Goal: Communication & Community: Answer question/provide support

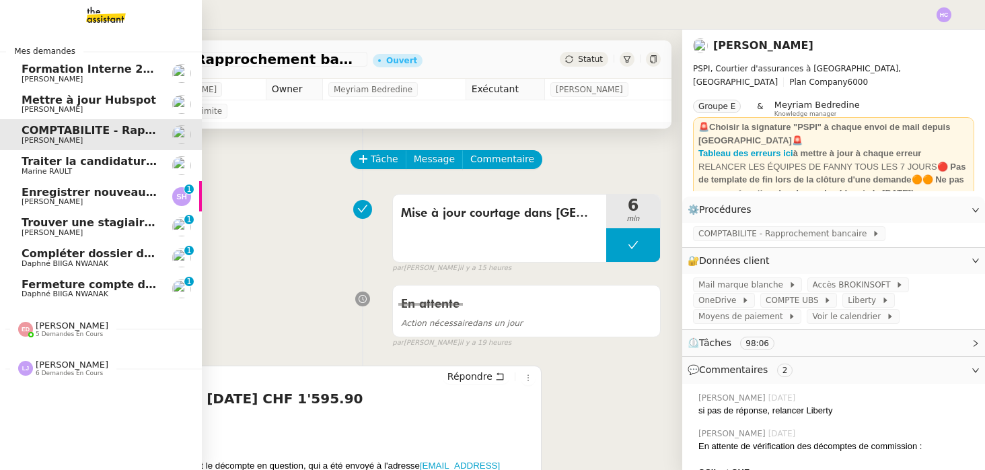
scroll to position [231, 0]
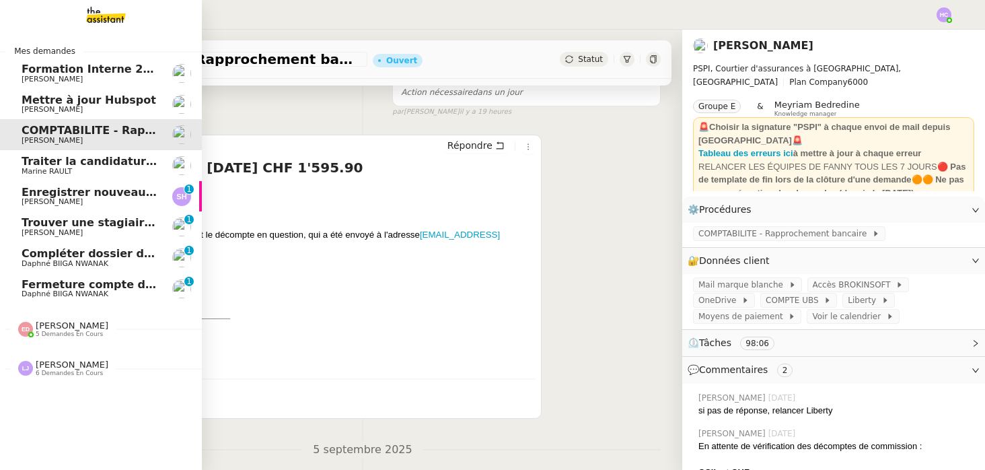
click at [112, 192] on span "Enregistrer nouveau client et contrat" at bounding box center [135, 192] width 226 height 13
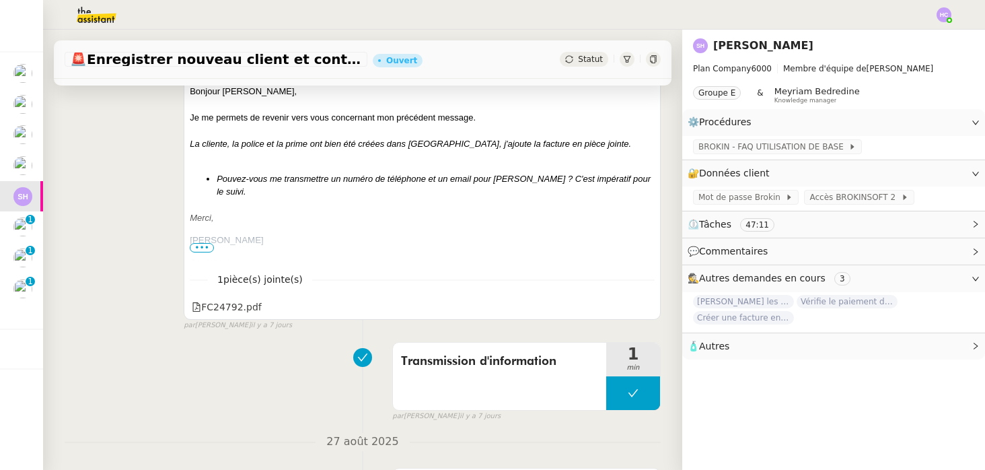
scroll to position [375, 0]
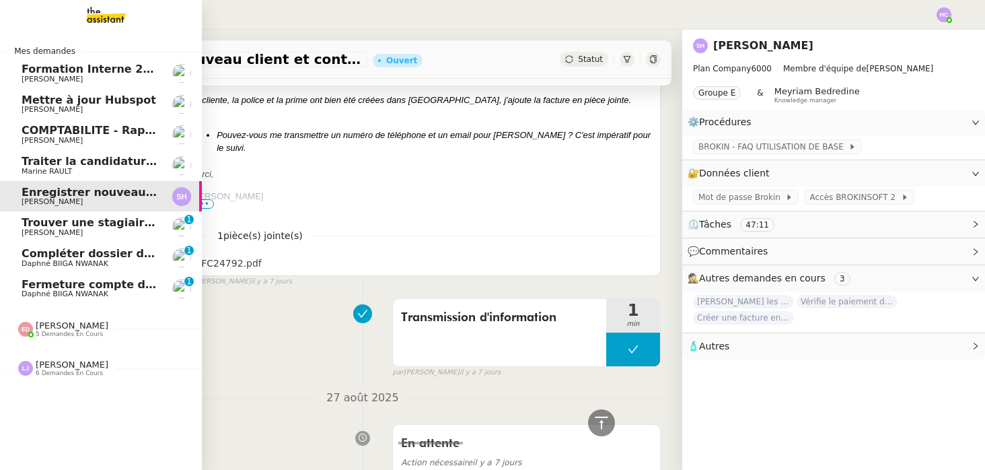
click at [54, 225] on span "Trouver une stagiaire administrative" at bounding box center [133, 222] width 222 height 13
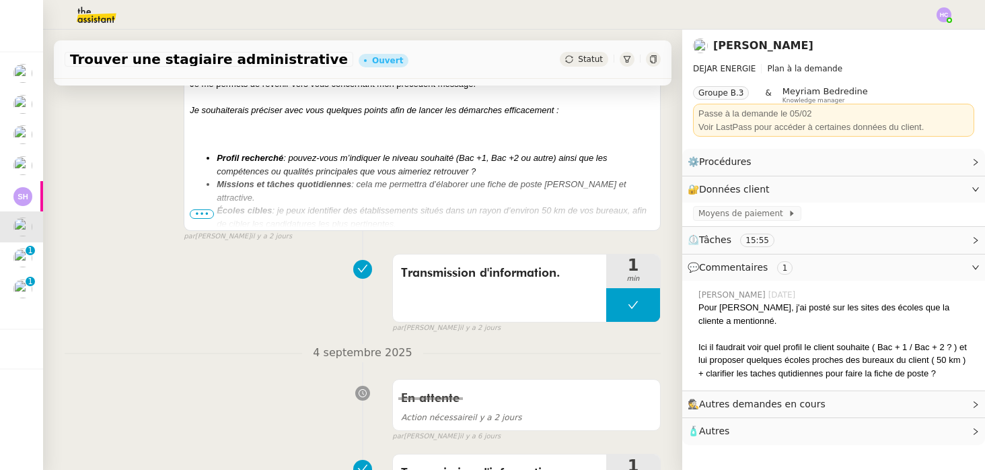
scroll to position [455, 0]
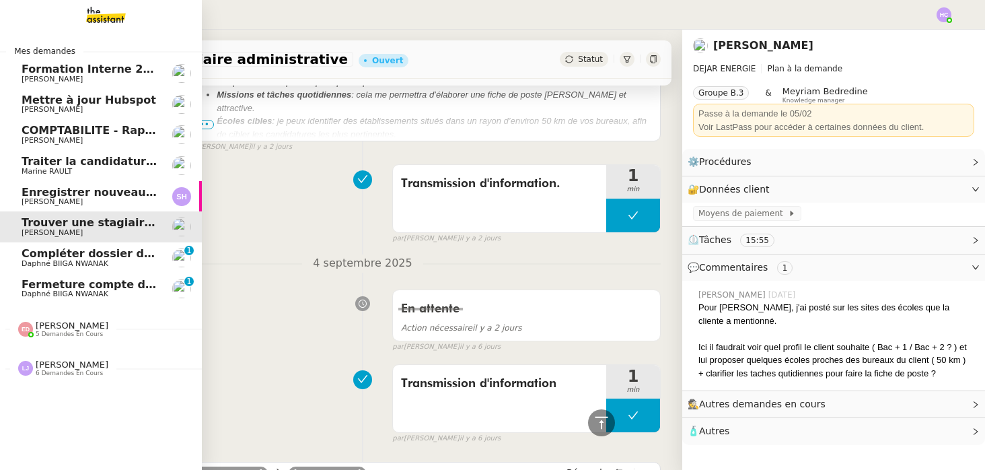
click at [42, 258] on span "Compléter dossier domiciliation asso sur Se Domicilier" at bounding box center [188, 253] width 332 height 13
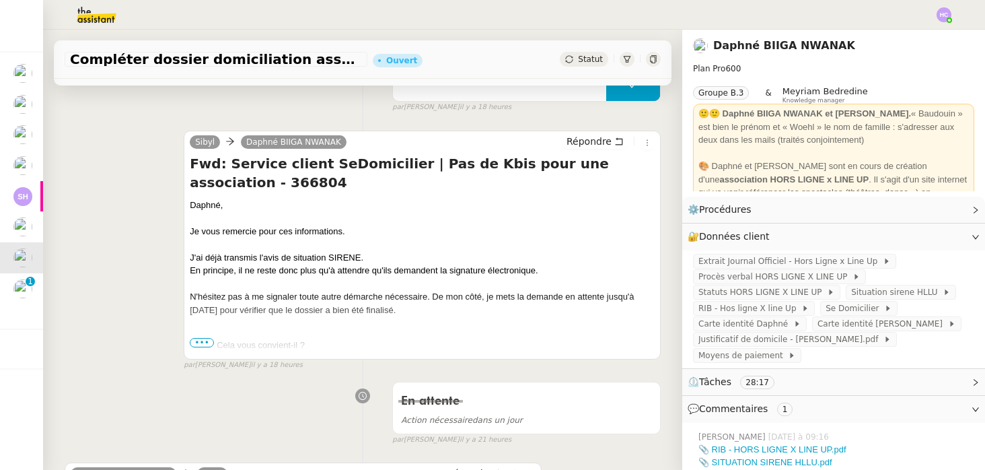
scroll to position [359, 0]
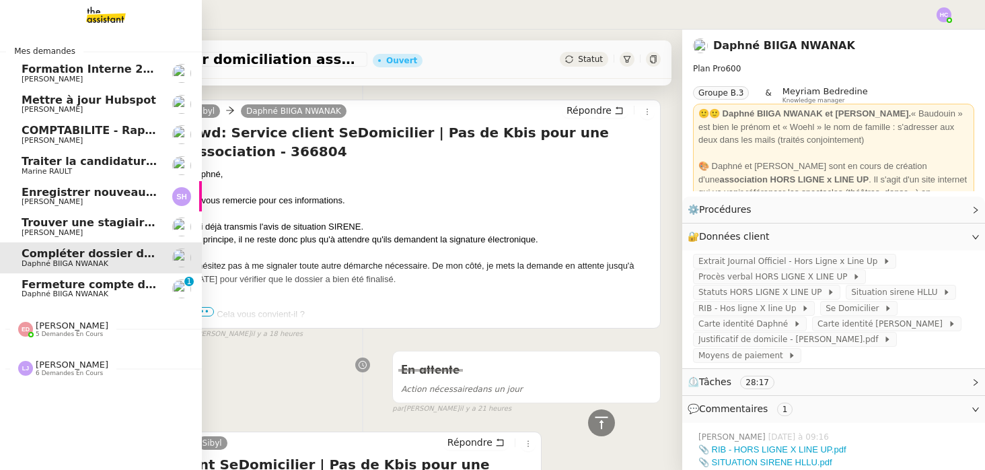
click at [45, 298] on link "Fermeture compte domiciliation Kandbaz Daphné BIIGA NWANAK 0 1 2 3 4 5 6 7 8 9" at bounding box center [101, 288] width 202 height 31
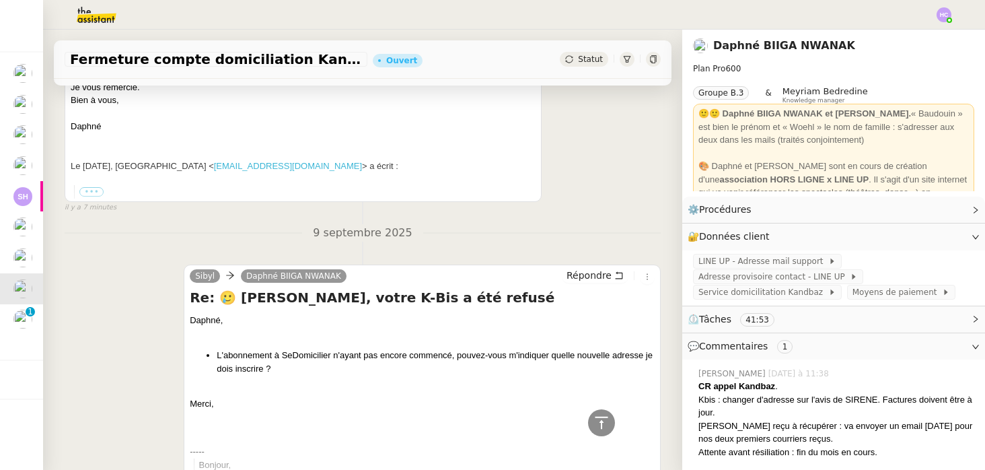
scroll to position [426, 0]
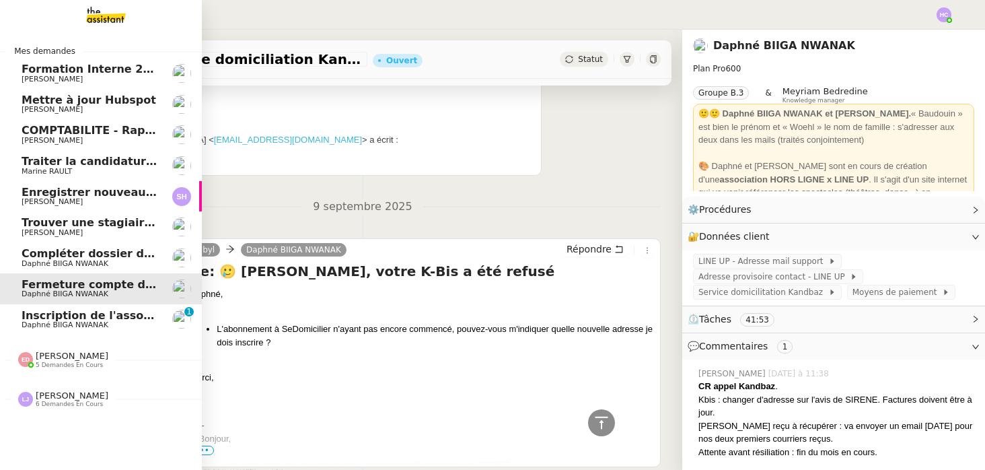
click at [52, 314] on span "Inscription de l'association à la [GEOGRAPHIC_DATA]" at bounding box center [181, 315] width 319 height 13
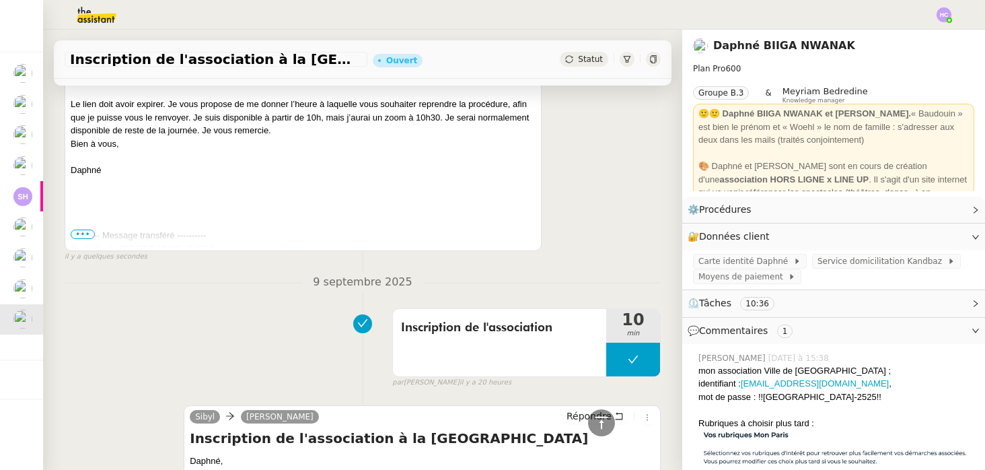
scroll to position [330, 0]
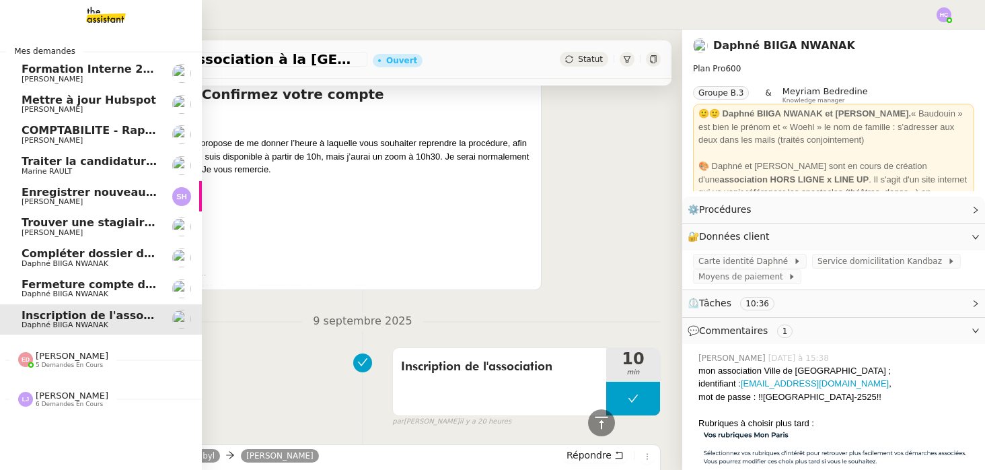
click at [40, 104] on span "Mettre à jour Hubspot" at bounding box center [89, 100] width 135 height 13
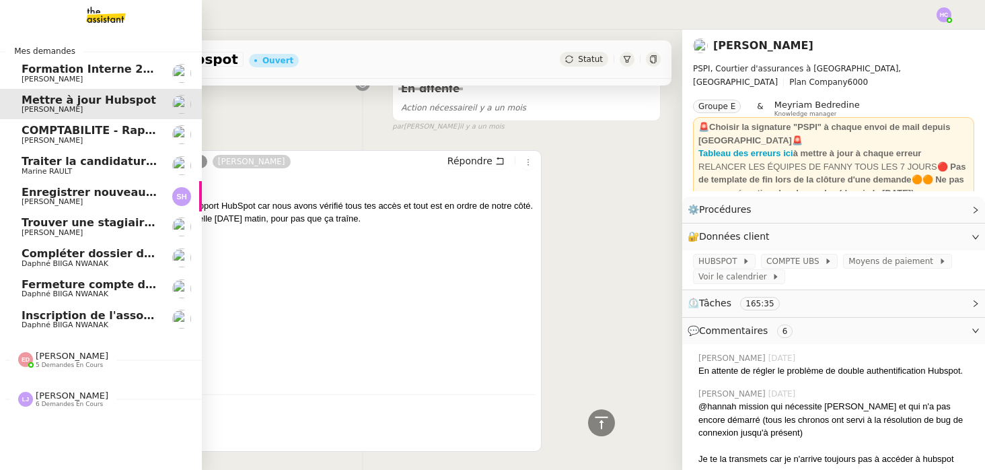
click at [48, 130] on span "COMPTABILITE - Rapprochement bancaire - 1 septembre 2025" at bounding box center [209, 130] width 375 height 13
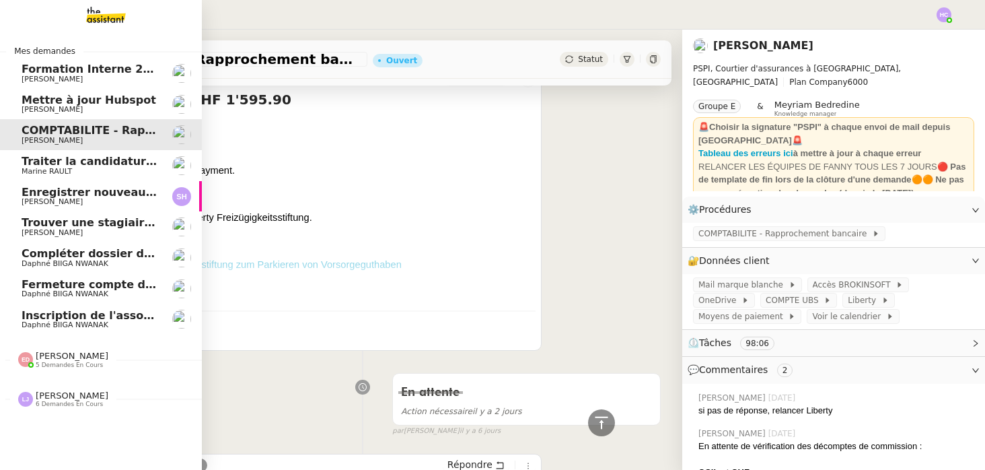
click at [56, 101] on span "Mettre à jour Hubspot" at bounding box center [89, 100] width 135 height 13
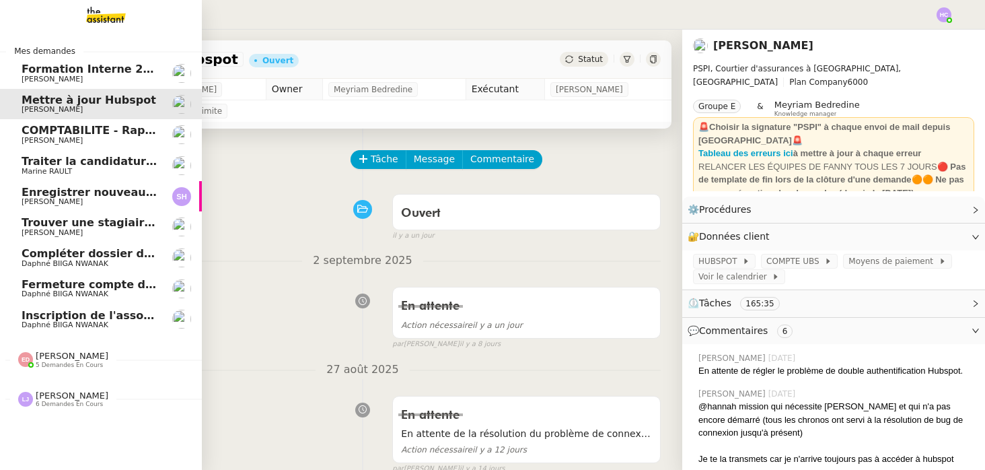
click at [79, 126] on span "COMPTABILITE - Rapprochement bancaire - 1 septembre 2025" at bounding box center [209, 130] width 375 height 13
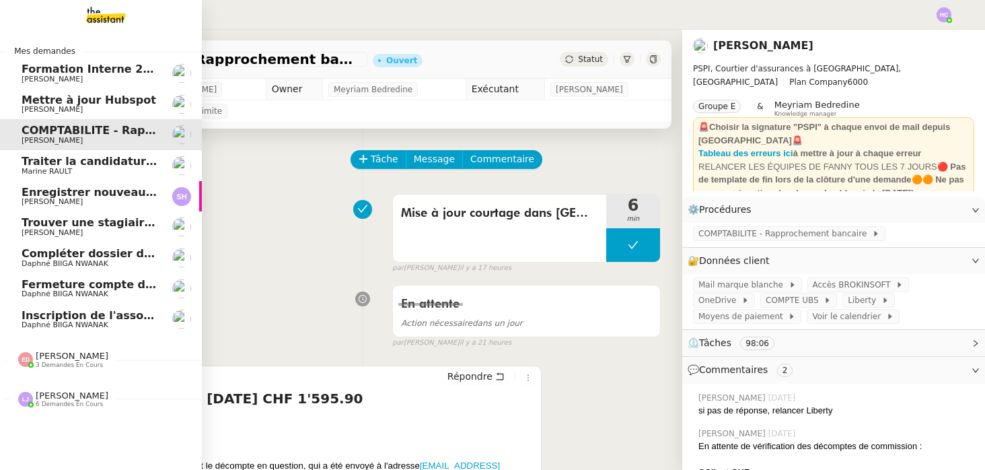
click at [57, 314] on span "Inscription de l'association à la [GEOGRAPHIC_DATA]" at bounding box center [181, 315] width 319 height 13
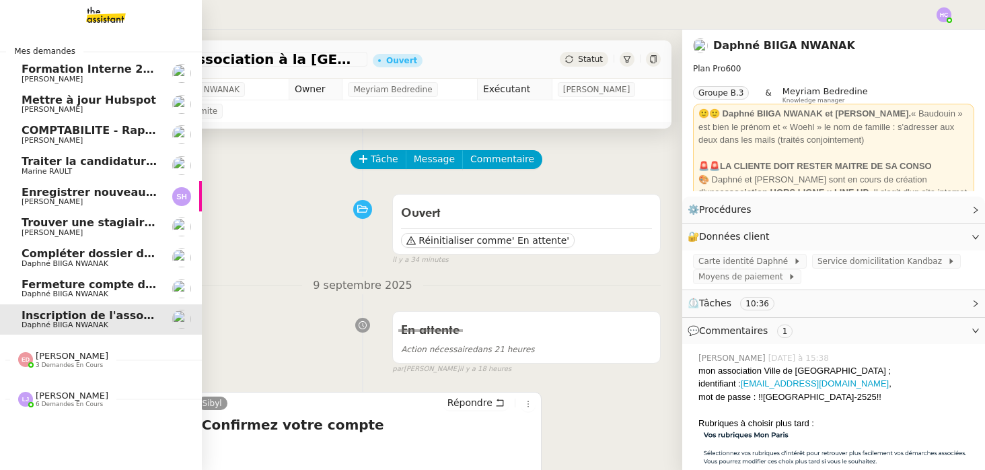
click at [62, 288] on span "Fermeture compte domiciliation Kandbaz" at bounding box center [147, 284] width 251 height 13
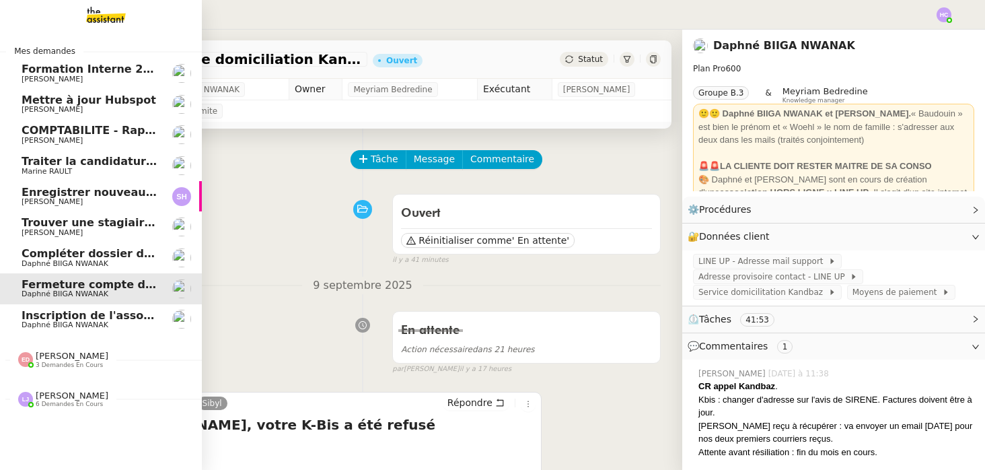
click at [73, 256] on span "Compléter dossier domiciliation asso sur Se Domicilier" at bounding box center [188, 253] width 332 height 13
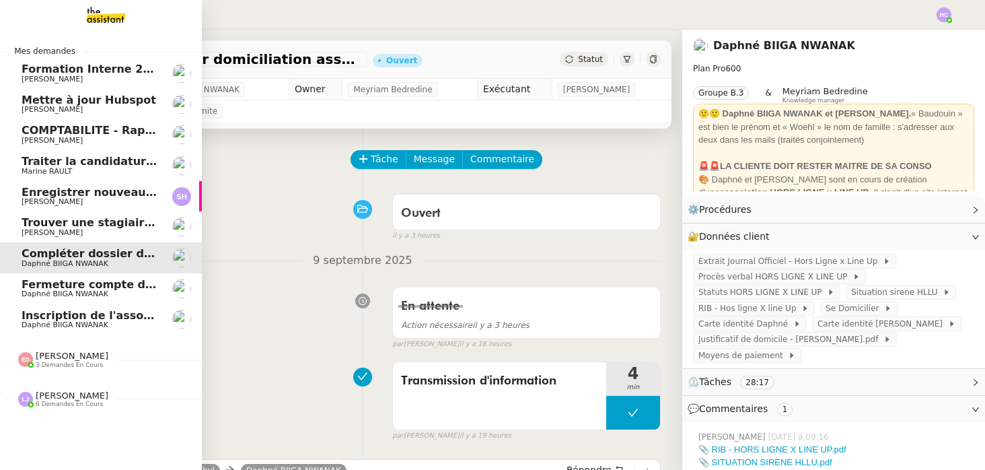
click at [48, 324] on span "Daphné BIIGA NWANAK" at bounding box center [65, 324] width 87 height 9
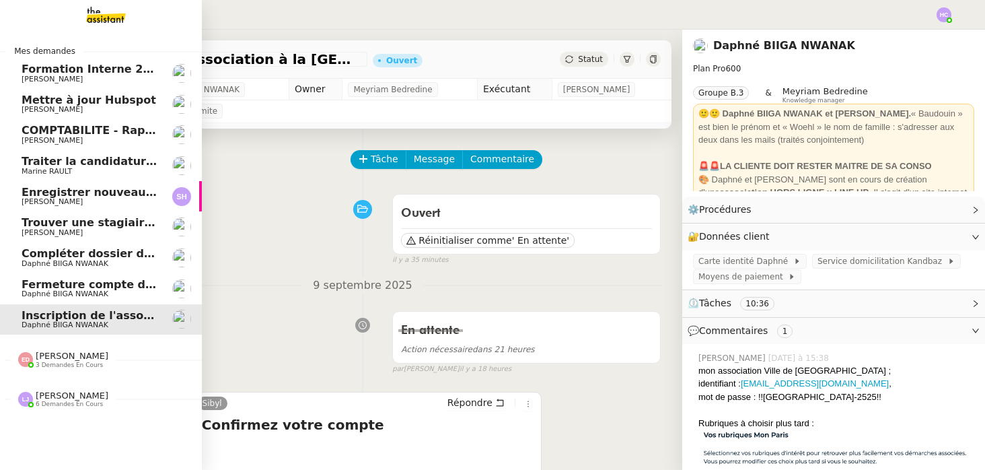
click at [61, 286] on span "Fermeture compte domiciliation Kandbaz" at bounding box center [147, 284] width 251 height 13
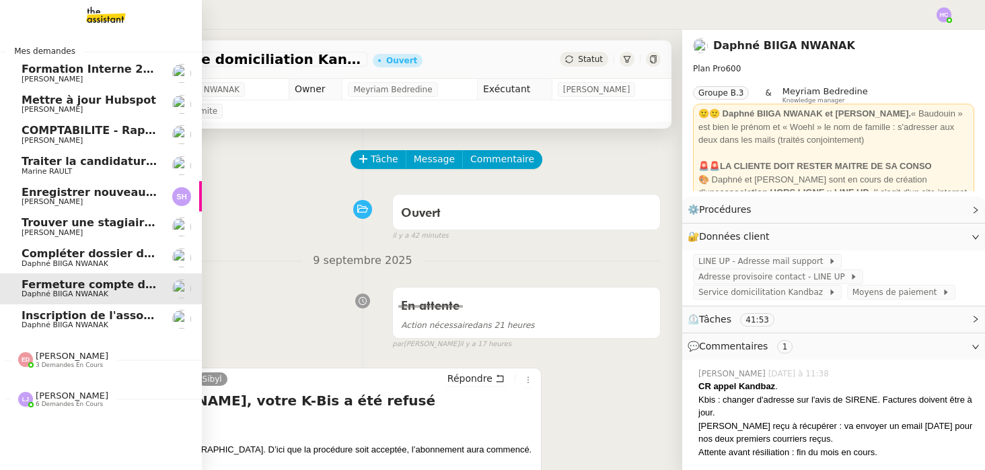
click at [72, 260] on span "Daphné BIIGA NWANAK" at bounding box center [65, 263] width 87 height 9
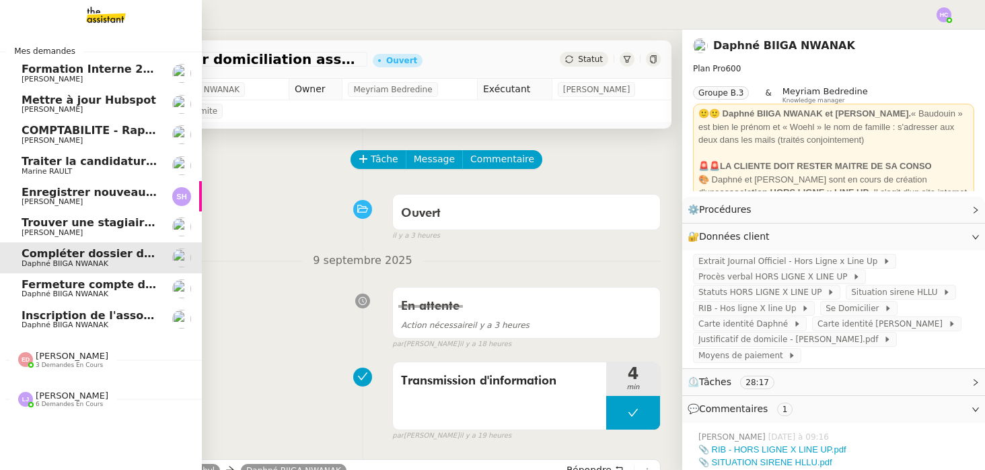
click at [69, 404] on span "6 demandes en cours" at bounding box center [69, 403] width 67 height 7
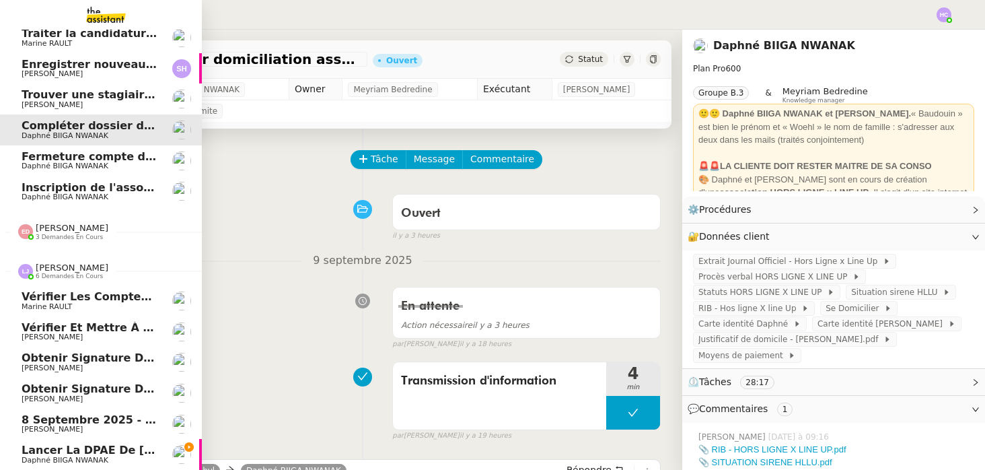
click at [45, 449] on span "Lancer la DPAE de [PERSON_NAME]" at bounding box center [131, 449] width 218 height 13
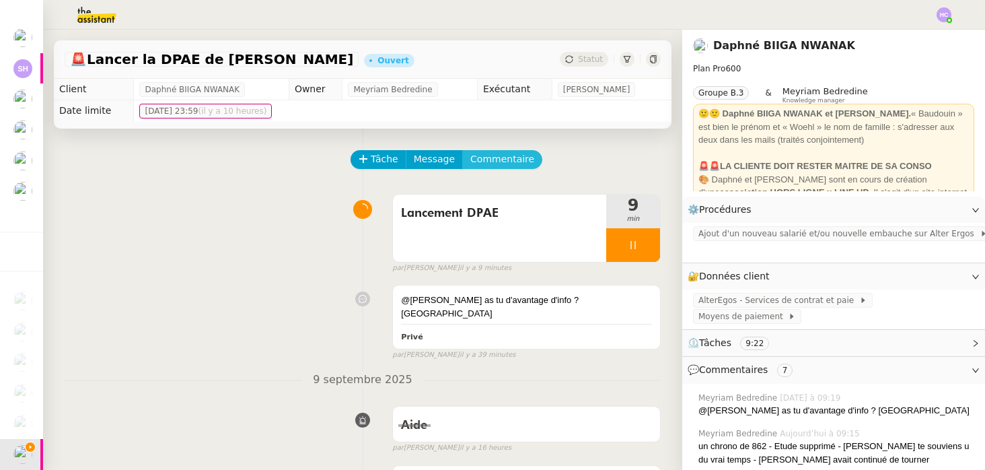
click at [494, 155] on span "Commentaire" at bounding box center [502, 158] width 64 height 15
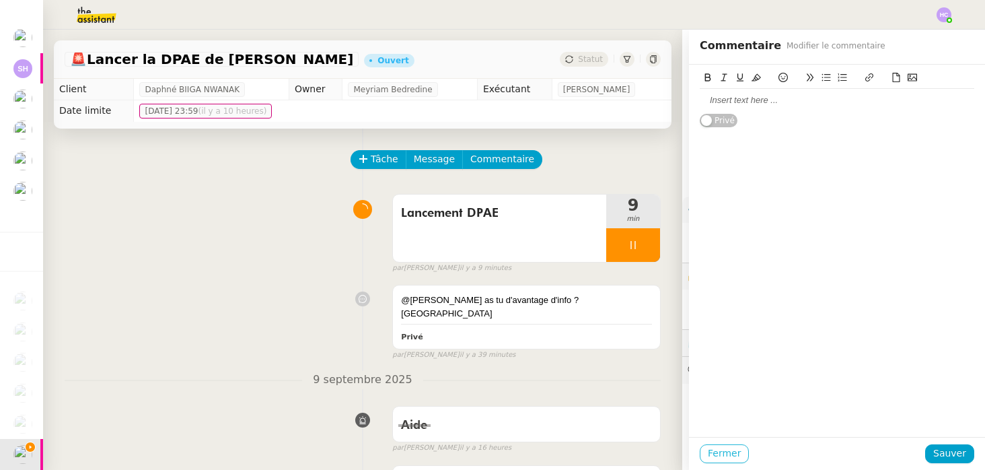
click at [721, 457] on span "Fermer" at bounding box center [724, 452] width 33 height 15
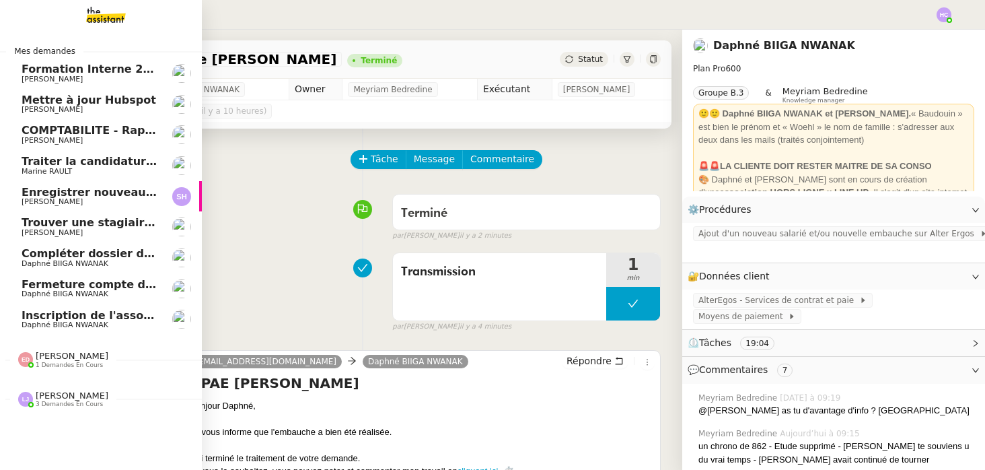
click at [82, 96] on span "Mettre à jour Hubspot" at bounding box center [89, 100] width 135 height 13
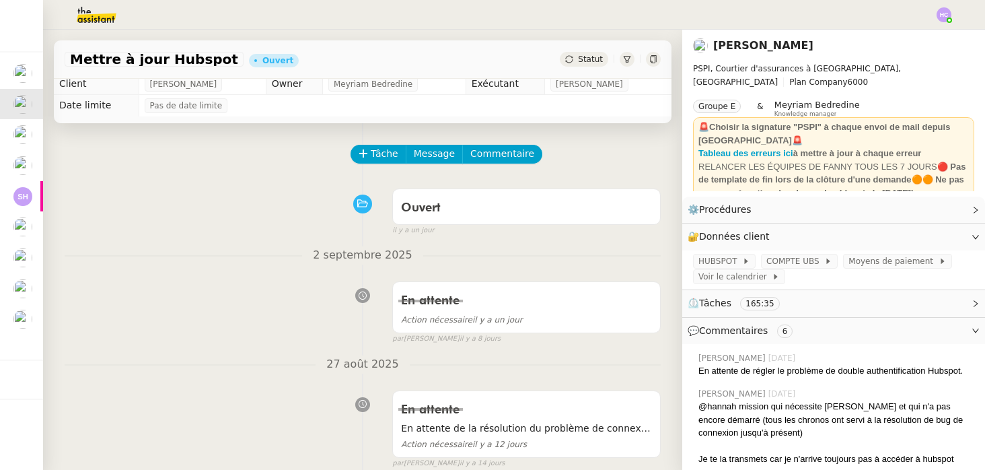
scroll to position [9, 0]
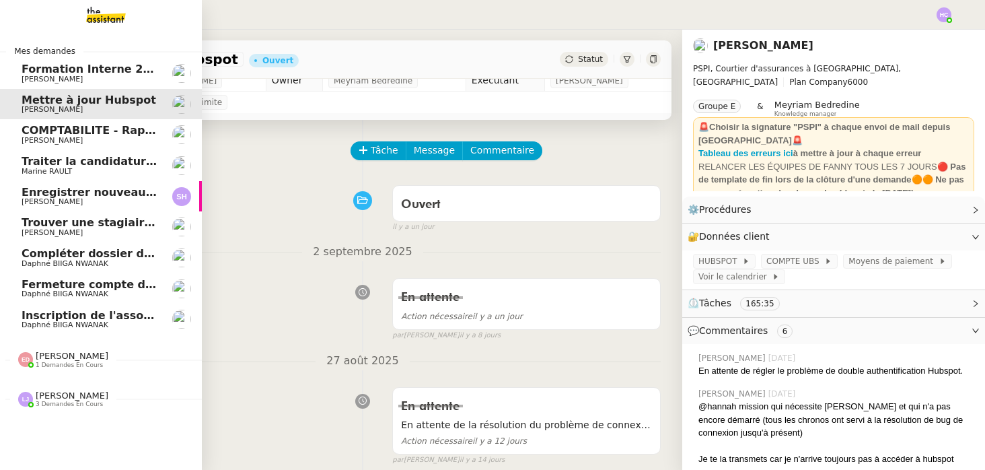
click at [55, 398] on span "[PERSON_NAME]" at bounding box center [72, 395] width 73 height 10
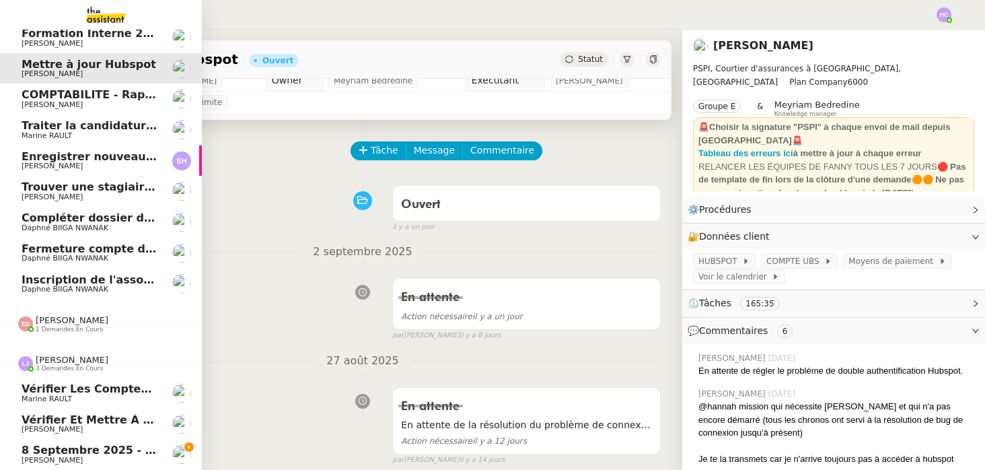
click at [65, 457] on span "[PERSON_NAME]" at bounding box center [52, 459] width 61 height 9
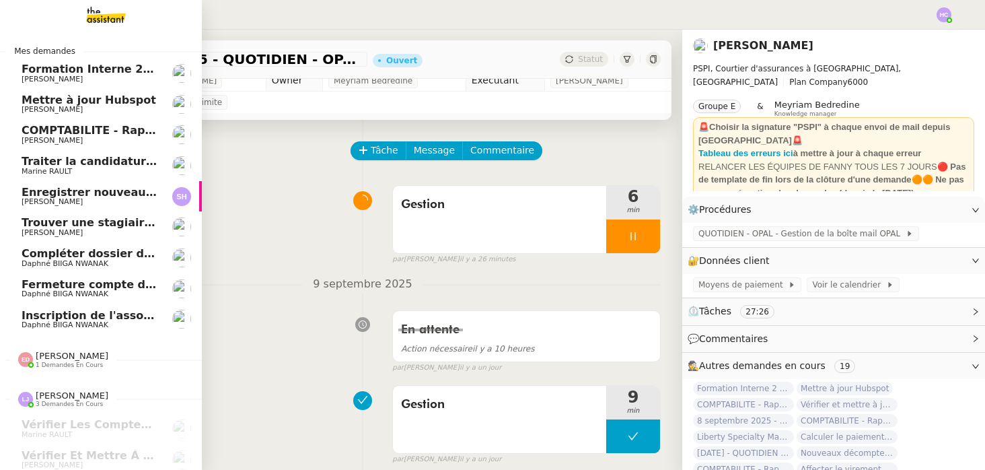
click at [91, 99] on span "Mettre à jour Hubspot" at bounding box center [89, 100] width 135 height 13
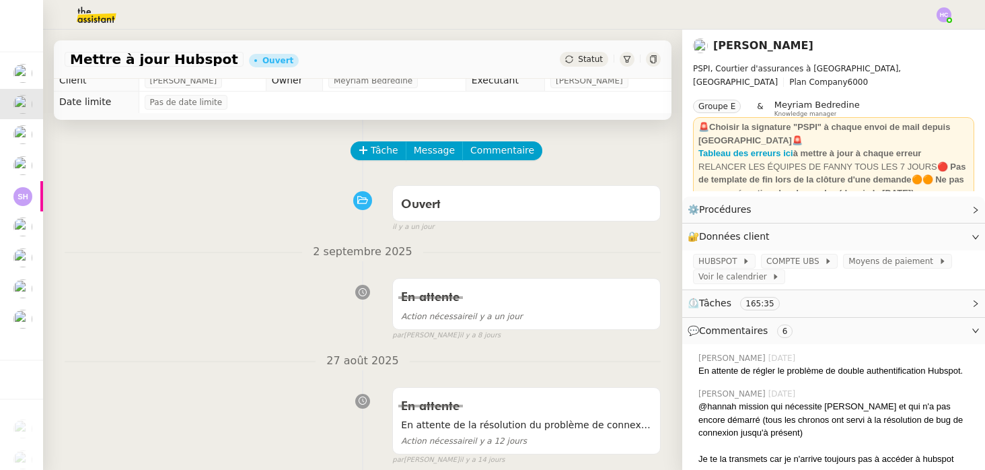
click at [653, 60] on icon at bounding box center [653, 59] width 8 height 8
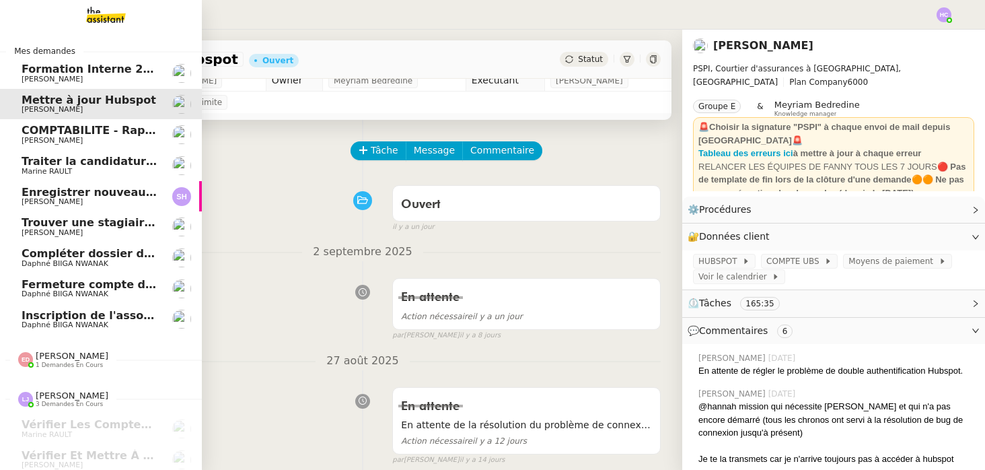
click at [59, 322] on span "Daphné BIIGA NWANAK" at bounding box center [65, 324] width 87 height 9
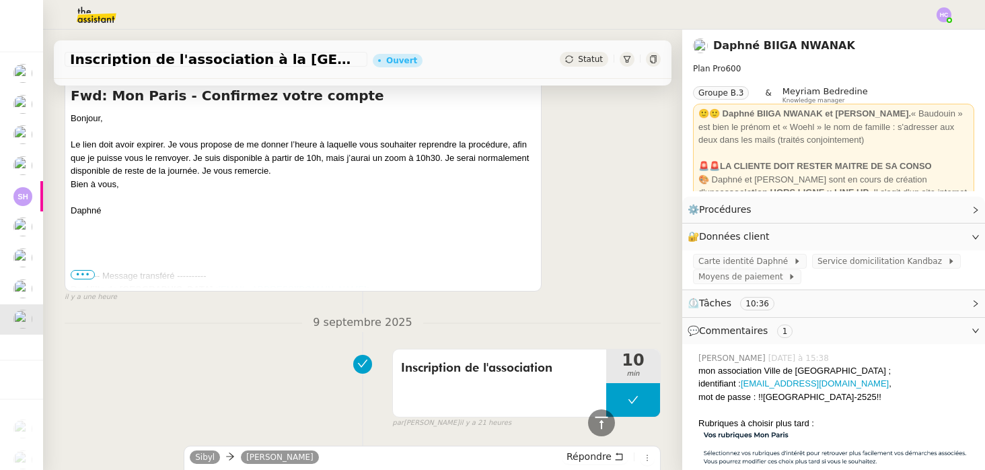
scroll to position [191, 0]
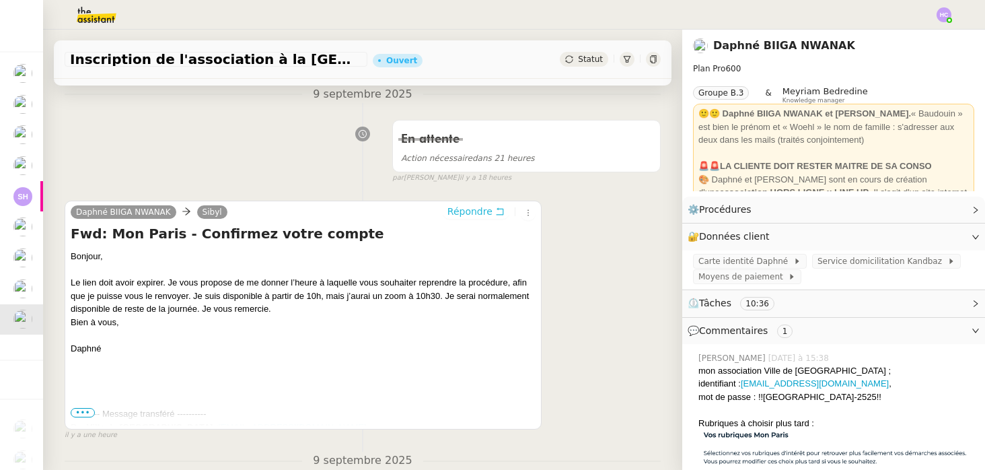
click at [459, 215] on span "Répondre" at bounding box center [469, 211] width 45 height 13
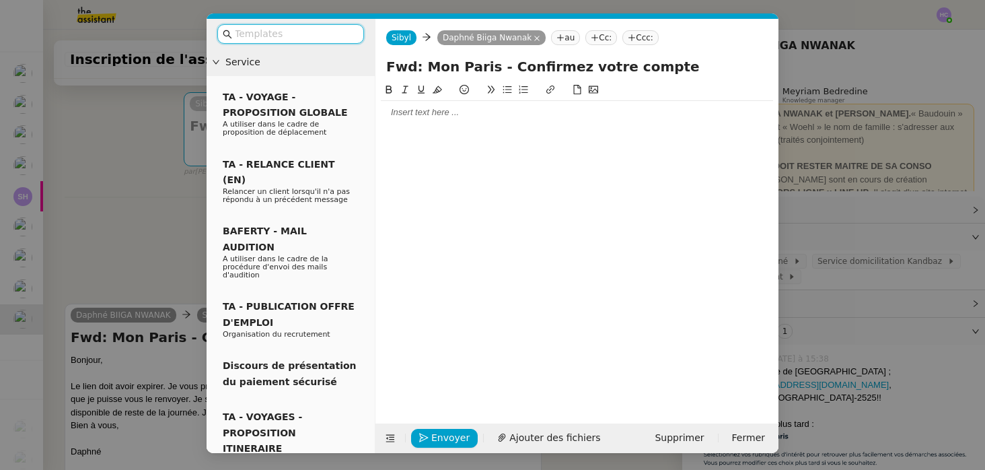
click at [441, 115] on div at bounding box center [577, 112] width 392 height 12
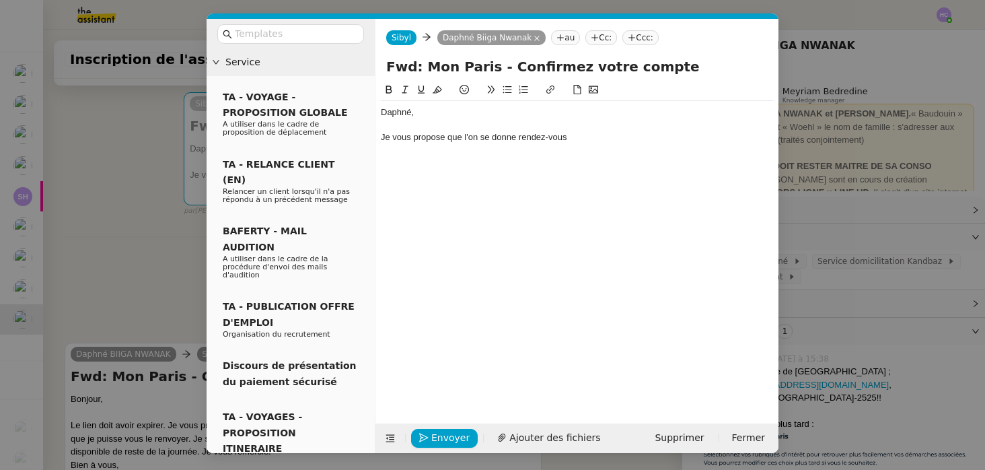
drag, startPoint x: 470, startPoint y: 136, endPoint x: 568, endPoint y: 135, distance: 98.9
click at [568, 135] on div "Je vous propose que l'on se donne rendez-vous" at bounding box center [577, 137] width 392 height 12
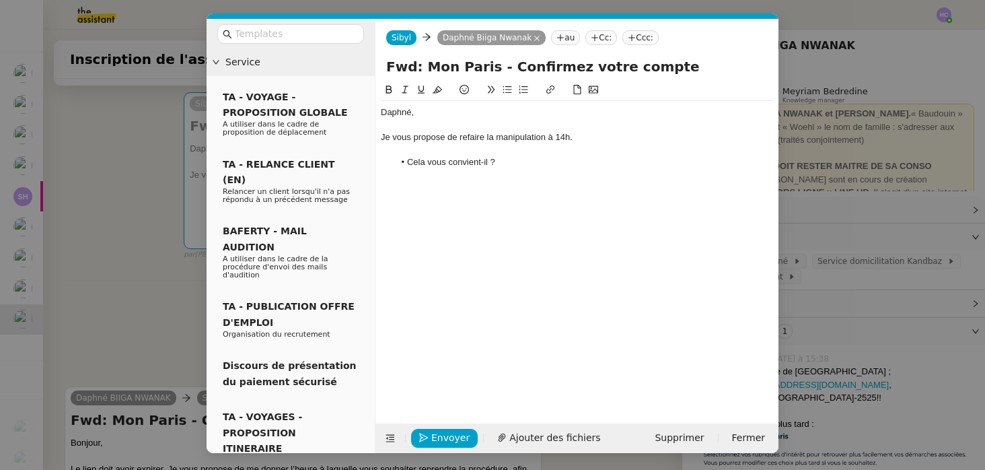
click at [568, 136] on div "Je vous propose de refaire la manipulation à 14h." at bounding box center [577, 137] width 392 height 12
click at [509, 170] on div "Daphné, Je vous propose de refaire la manipulation à 11h30. Cela vous convient-…" at bounding box center [577, 137] width 392 height 73
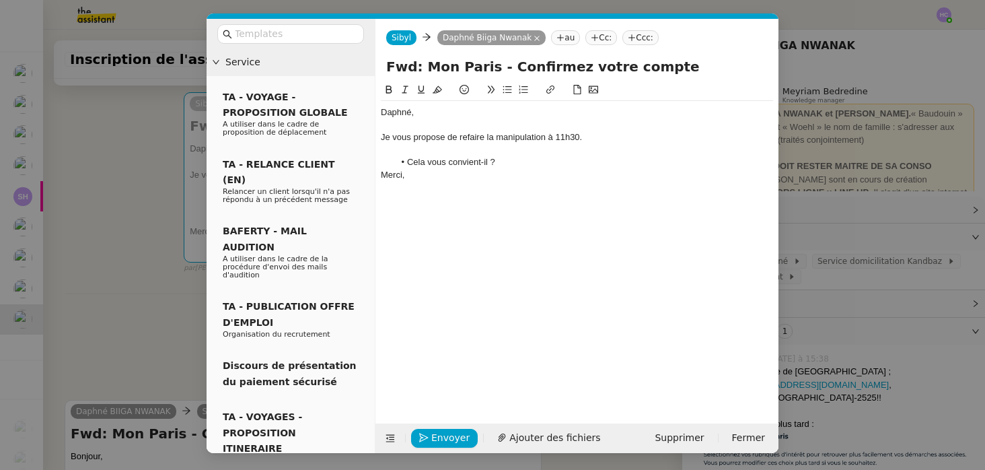
click at [547, 168] on li "Cela vous convient-il ?" at bounding box center [583, 162] width 379 height 12
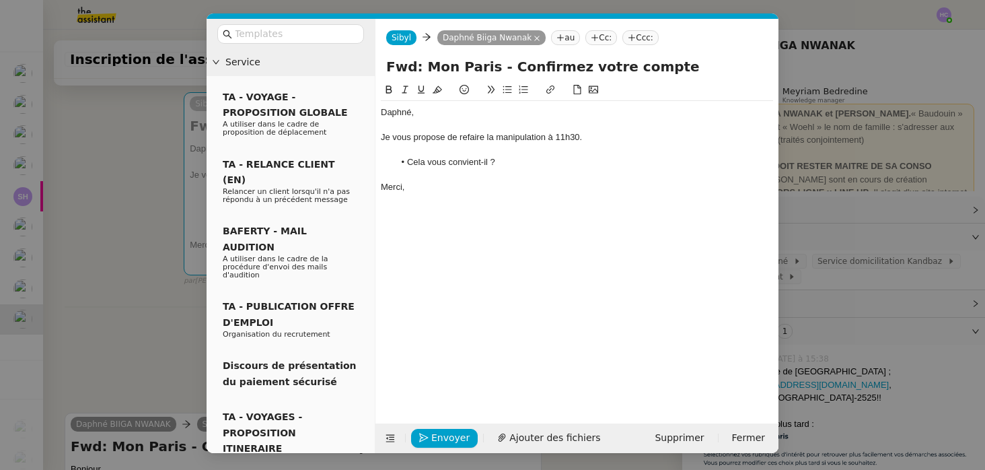
click at [425, 118] on div "Daphné," at bounding box center [577, 112] width 392 height 12
click at [577, 140] on div "Je vous propose de refaire la manipulation à 11h30." at bounding box center [577, 137] width 392 height 12
click at [562, 133] on div "Je vous propose de refaire la manipulation à 11h30." at bounding box center [577, 137] width 392 height 12
click at [510, 160] on li "Cela vous convient-il ?" at bounding box center [583, 162] width 379 height 12
drag, startPoint x: 427, startPoint y: 162, endPoint x: 418, endPoint y: 161, distance: 8.1
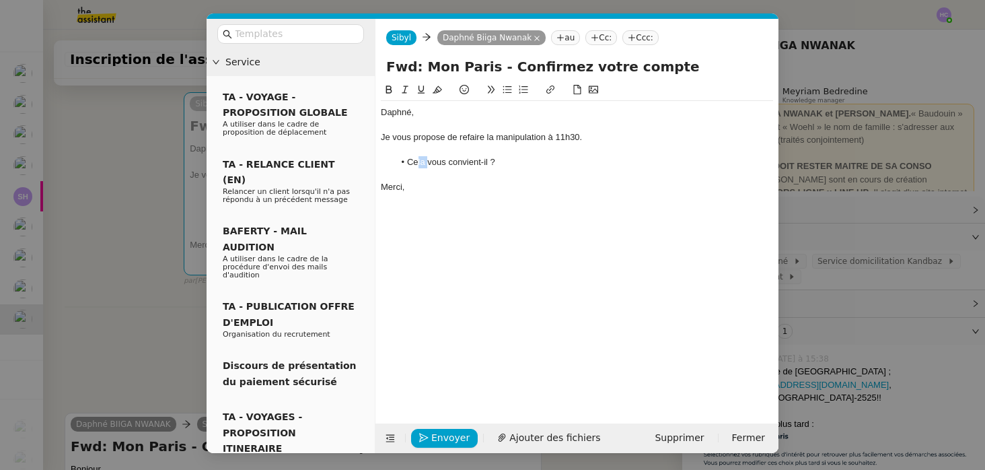
click at [418, 161] on li "Cela vous convient-il ?" at bounding box center [583, 162] width 379 height 12
click at [527, 164] on li "Cet horaire vous convient-il ?" at bounding box center [583, 162] width 379 height 12
click at [435, 184] on div "Merci," at bounding box center [577, 187] width 392 height 12
click at [567, 137] on div "Je vous propose de refaire la manipulation à 11h30." at bounding box center [577, 137] width 392 height 12
click at [537, 151] on div at bounding box center [577, 150] width 392 height 12
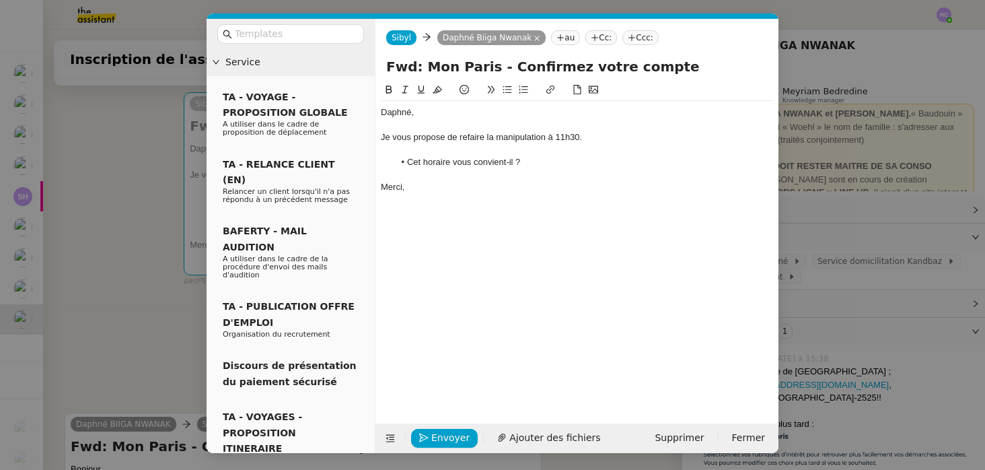
click at [535, 162] on li "Cet horaire vous convient-il ?" at bounding box center [583, 162] width 379 height 12
click at [479, 180] on div at bounding box center [577, 175] width 392 height 12
click at [538, 164] on li "Cet horaire vous convient-il ?" at bounding box center [583, 162] width 379 height 12
click at [504, 149] on div at bounding box center [577, 150] width 392 height 12
click at [435, 123] on div at bounding box center [577, 125] width 392 height 12
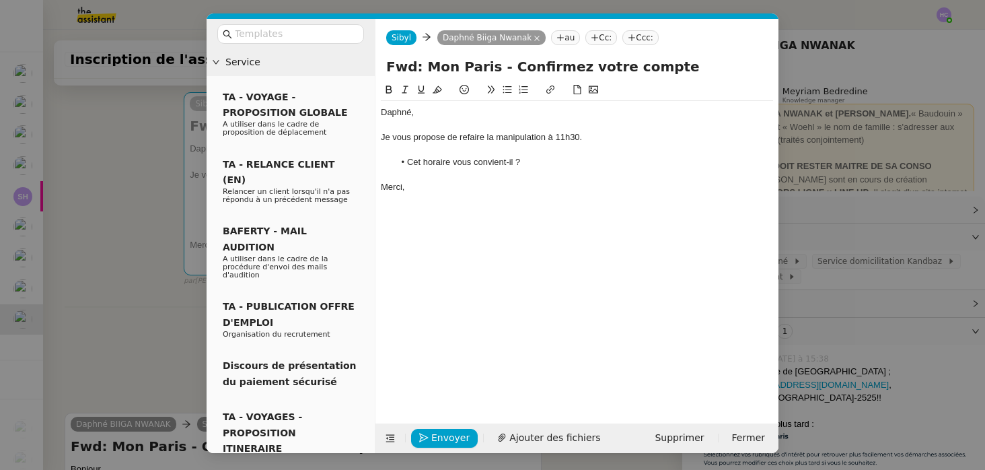
click at [564, 138] on div "Je vous propose de refaire la manipulation à 11h30." at bounding box center [577, 137] width 392 height 12
click at [530, 162] on li "Cet horaire vous convient-il ?" at bounding box center [583, 162] width 379 height 12
click at [445, 112] on div "Daphné," at bounding box center [577, 112] width 392 height 12
click at [443, 184] on div "Merci," at bounding box center [577, 187] width 392 height 12
click at [425, 437] on icon "button" at bounding box center [423, 437] width 9 height 9
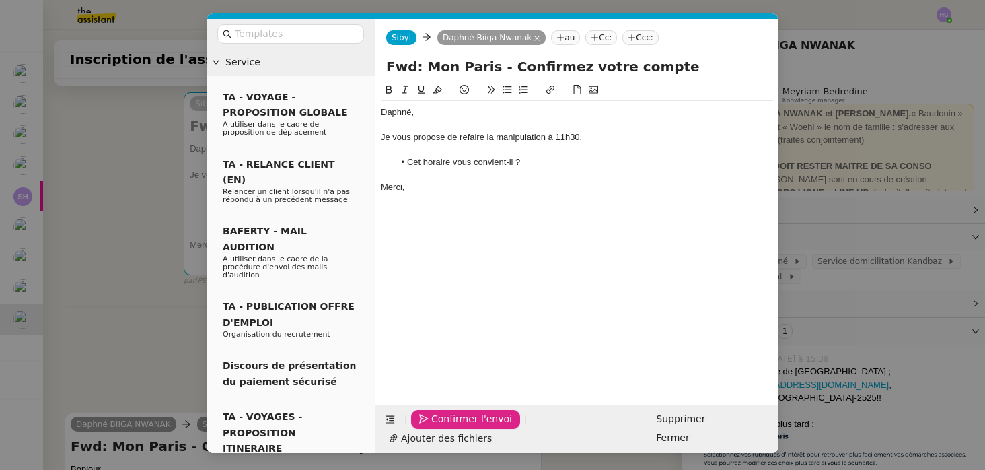
click at [433, 427] on span "Confirmer l'envoi" at bounding box center [471, 418] width 81 height 15
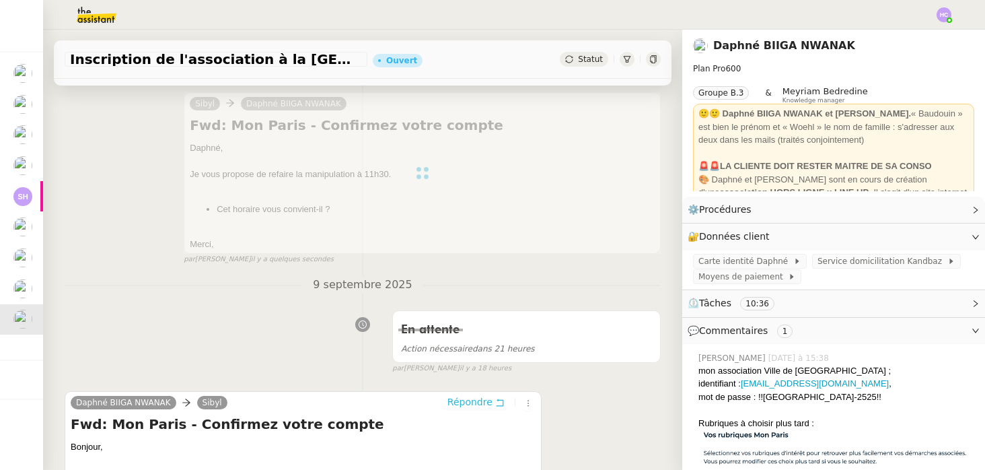
scroll to position [0, 0]
